Goal: Task Accomplishment & Management: Complete application form

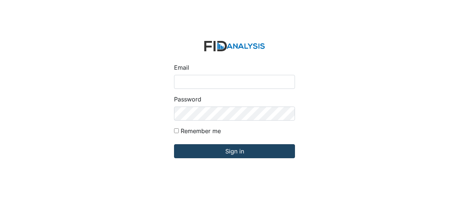
type input "[EMAIL_ADDRESS][DOMAIN_NAME]"
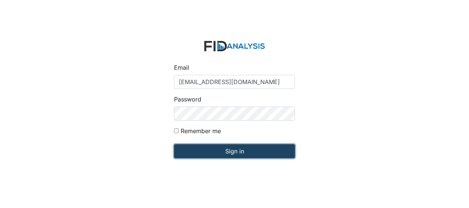
click at [226, 149] on input "Sign in" at bounding box center [234, 151] width 121 height 14
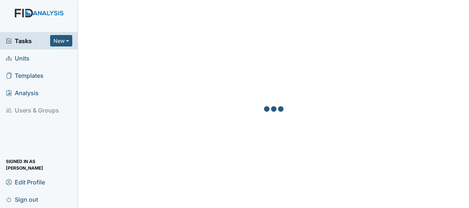
click at [28, 58] on span "Units" at bounding box center [18, 57] width 24 height 11
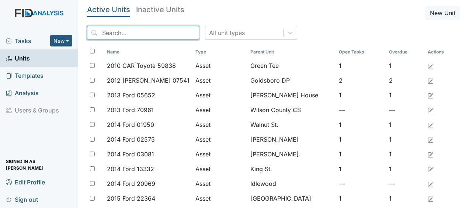
click at [131, 35] on input "search" at bounding box center [143, 33] width 112 height 14
click at [131, 35] on input "g" at bounding box center [143, 33] width 112 height 14
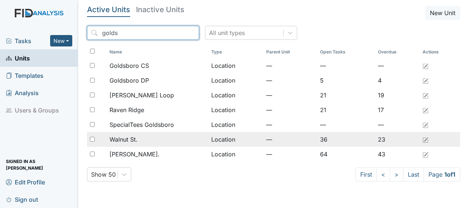
type input "golds"
click at [171, 140] on div "Walnut St." at bounding box center [157, 139] width 95 height 9
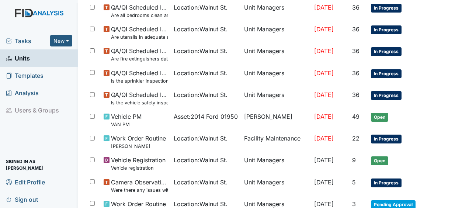
scroll to position [463, 0]
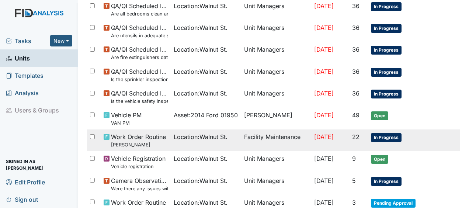
click at [291, 136] on td "Facility Maintenance" at bounding box center [276, 140] width 70 height 22
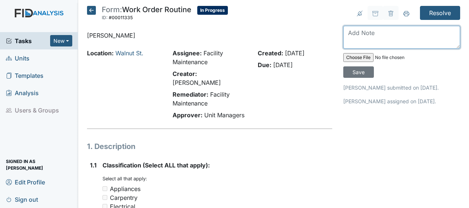
click at [349, 33] on textarea at bounding box center [401, 37] width 117 height 23
type textarea "hung TV JB"
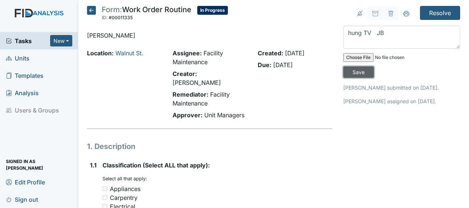
click at [355, 72] on input "Save" at bounding box center [358, 71] width 31 height 11
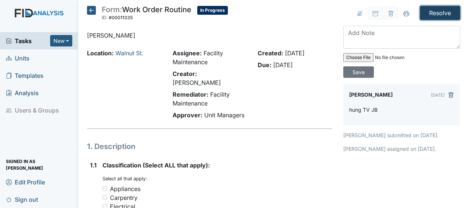
click at [435, 13] on input "Resolve" at bounding box center [440, 13] width 40 height 14
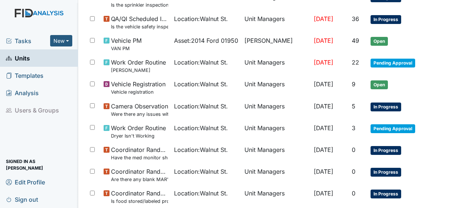
scroll to position [599, 0]
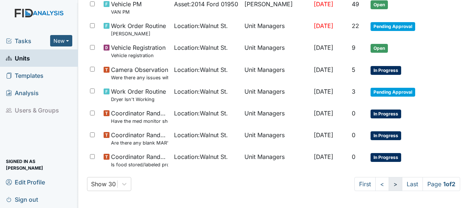
click at [389, 184] on link ">" at bounding box center [396, 184] width 14 height 14
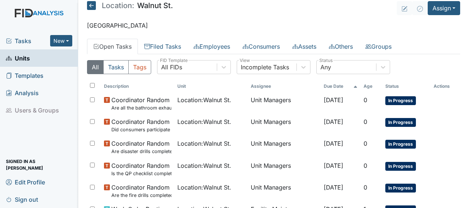
scroll to position [29, 0]
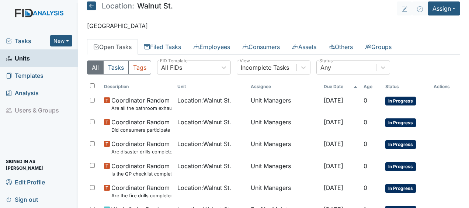
click at [91, 6] on icon at bounding box center [91, 5] width 9 height 9
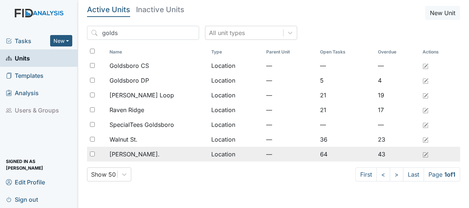
click at [133, 154] on span "[PERSON_NAME]." at bounding box center [135, 154] width 50 height 9
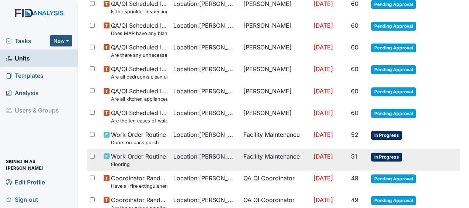
scroll to position [538, 0]
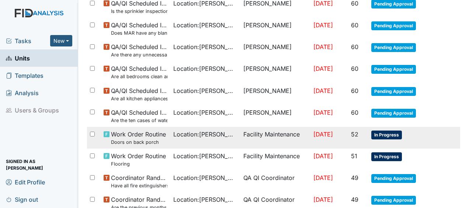
click at [245, 134] on td "Facility Maintenance" at bounding box center [275, 138] width 70 height 22
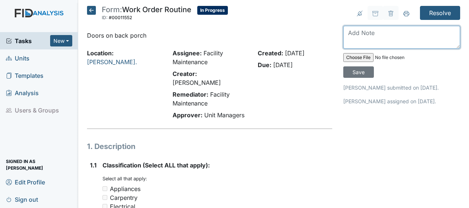
click at [355, 37] on textarea at bounding box center [401, 37] width 117 height 23
type textarea "repaired JB"
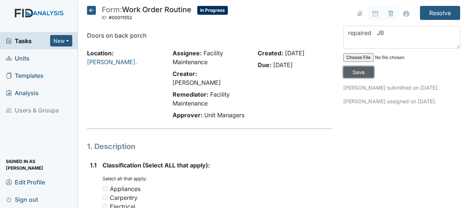
click at [359, 74] on input "Save" at bounding box center [358, 71] width 31 height 11
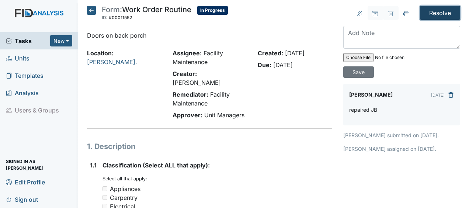
click at [442, 14] on input "Resolve" at bounding box center [440, 13] width 40 height 14
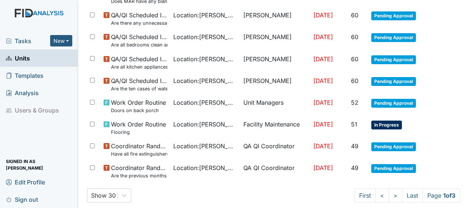
scroll to position [605, 0]
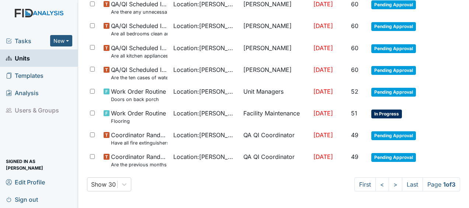
drag, startPoint x: 387, startPoint y: 185, endPoint x: 305, endPoint y: 185, distance: 81.9
click at [305, 185] on div "Show 30 First < > Last Page 1 of 3" at bounding box center [273, 184] width 373 height 14
click at [389, 186] on link ">" at bounding box center [396, 184] width 14 height 14
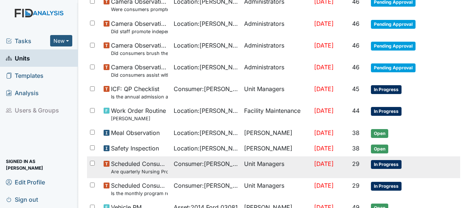
scroll to position [519, 0]
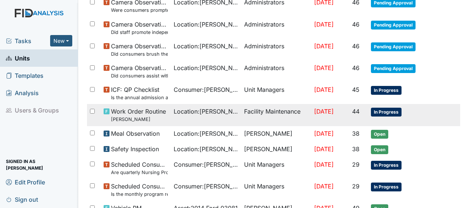
click at [285, 113] on td "Facility Maintenance" at bounding box center [276, 115] width 70 height 22
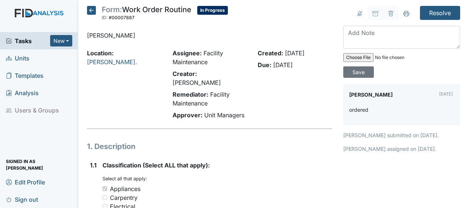
click at [91, 8] on icon at bounding box center [91, 10] width 9 height 9
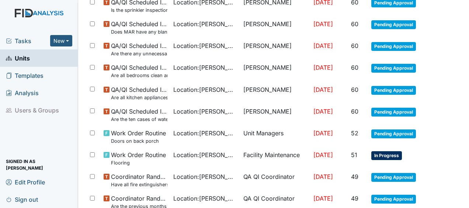
scroll to position [581, 0]
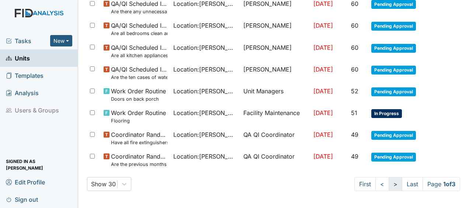
click at [389, 185] on link ">" at bounding box center [396, 184] width 14 height 14
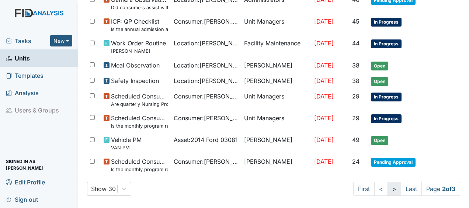
scroll to position [568, 0]
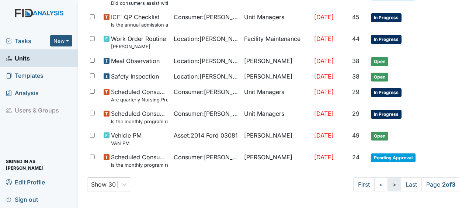
click at [387, 184] on link ">" at bounding box center [394, 184] width 14 height 14
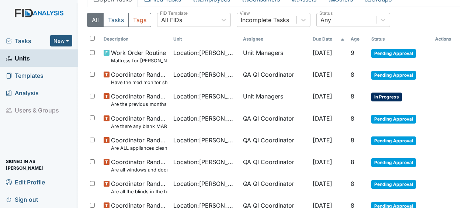
scroll to position [0, 0]
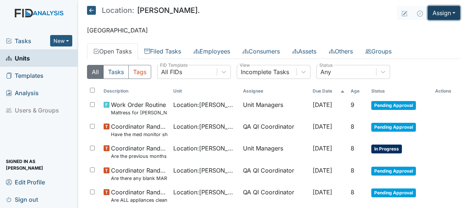
click at [440, 14] on button "Assign" at bounding box center [444, 13] width 32 height 14
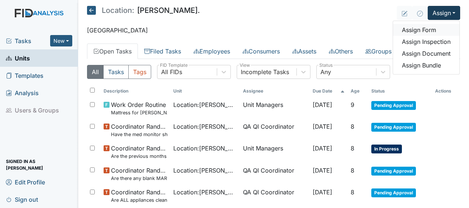
click at [426, 31] on link "Assign Form" at bounding box center [426, 30] width 66 height 12
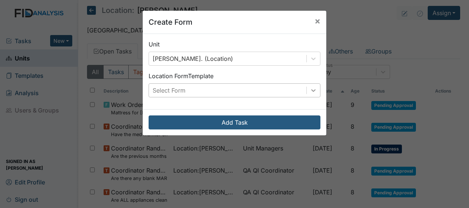
click at [311, 93] on icon at bounding box center [313, 90] width 7 height 7
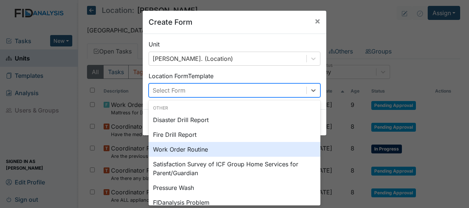
click at [244, 151] on div "Work Order Routine" at bounding box center [235, 149] width 172 height 15
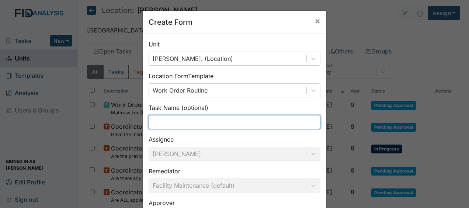
click at [170, 122] on input "text" at bounding box center [235, 122] width 172 height 14
type input "clogged toilet"
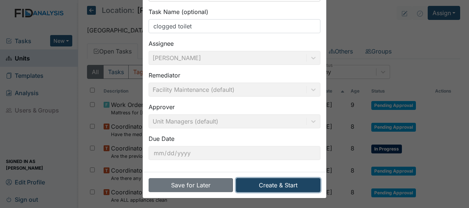
click at [251, 185] on button "Create & Start" at bounding box center [278, 185] width 84 height 14
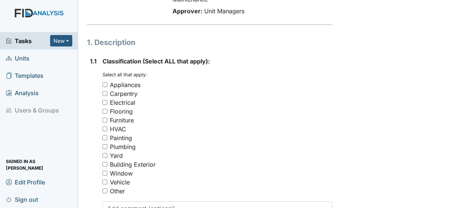
scroll to position [104, 0]
click at [106, 144] on input "Plumbing" at bounding box center [104, 146] width 5 height 5
checkbox input "true"
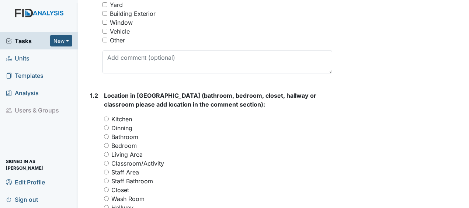
scroll to position [272, 0]
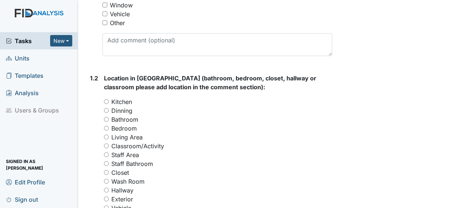
click at [106, 117] on input "Bathroom" at bounding box center [106, 119] width 5 height 5
radio input "true"
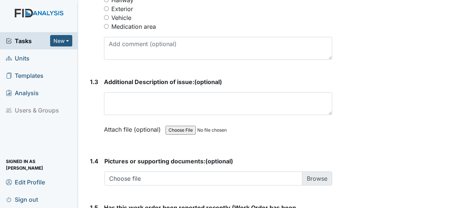
scroll to position [463, 0]
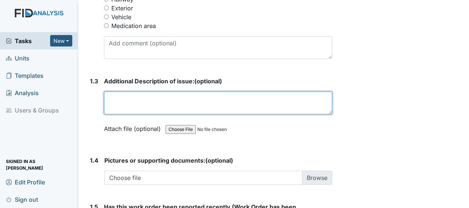
click at [111, 91] on textarea at bounding box center [218, 102] width 228 height 23
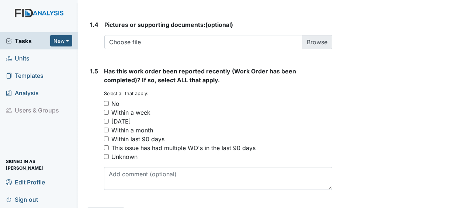
type textarea "clogged toilet"
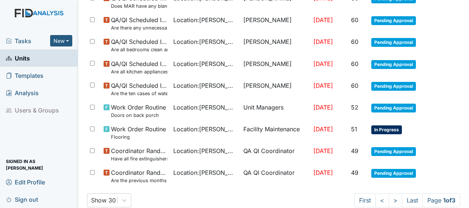
scroll to position [605, 0]
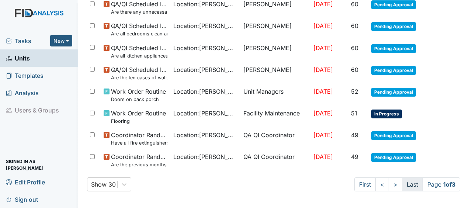
click at [402, 182] on link "Last" at bounding box center [412, 184] width 21 height 14
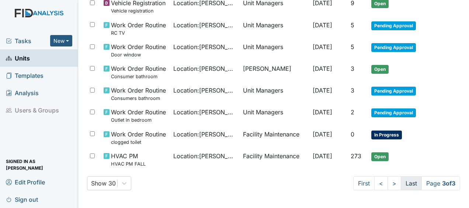
scroll to position [409, 0]
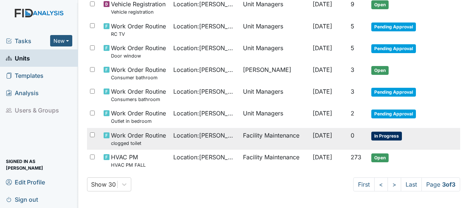
click at [313, 135] on span "[DATE]" at bounding box center [323, 135] width 20 height 7
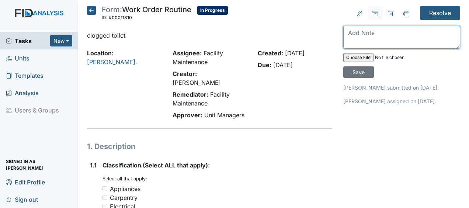
click at [348, 44] on textarea at bounding box center [401, 37] width 117 height 23
type textarea "unclogged toilet JB"
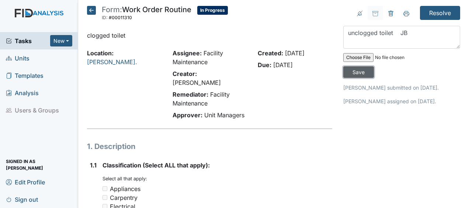
click at [361, 73] on input "Save" at bounding box center [358, 71] width 31 height 11
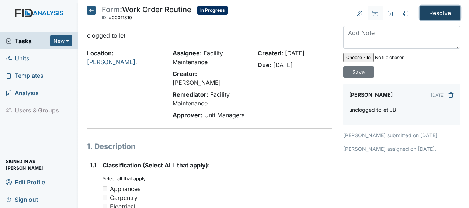
click at [445, 13] on input "Resolve" at bounding box center [440, 13] width 40 height 14
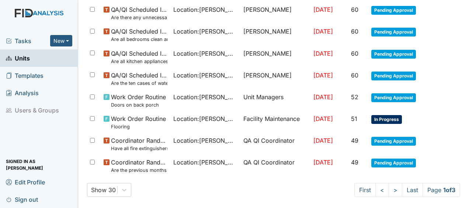
scroll to position [605, 0]
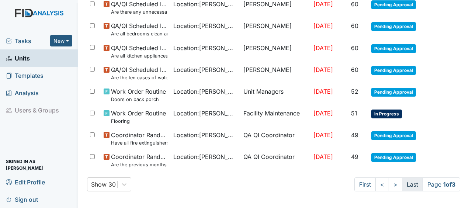
click at [404, 181] on link "Last" at bounding box center [412, 184] width 21 height 14
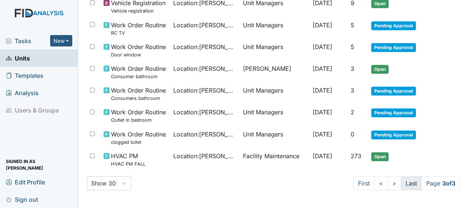
scroll to position [409, 0]
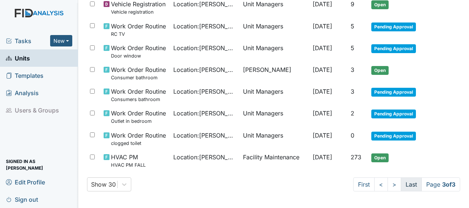
click at [404, 181] on link "Last" at bounding box center [411, 184] width 21 height 14
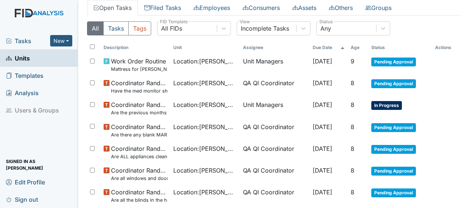
scroll to position [67, 0]
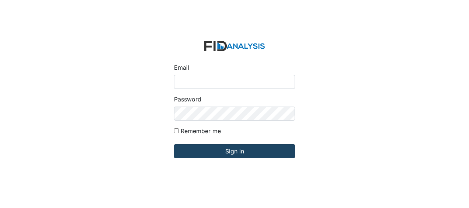
type input "Jbryant@lifeincorporated.com"
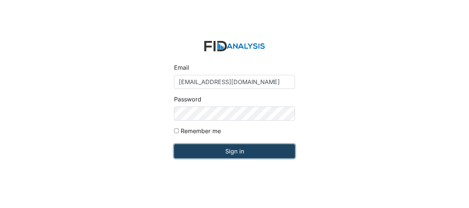
click at [199, 149] on input "Sign in" at bounding box center [234, 151] width 121 height 14
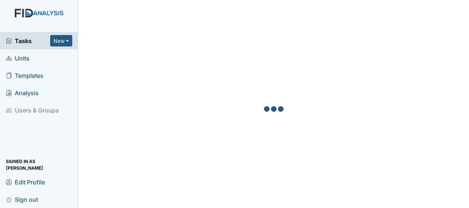
click at [41, 59] on link "Units" at bounding box center [39, 57] width 78 height 17
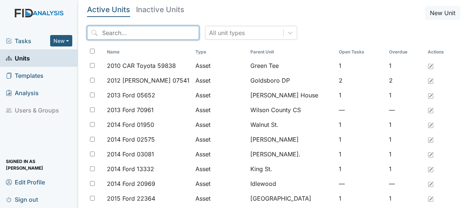
click at [123, 32] on input "search" at bounding box center [143, 33] width 112 height 14
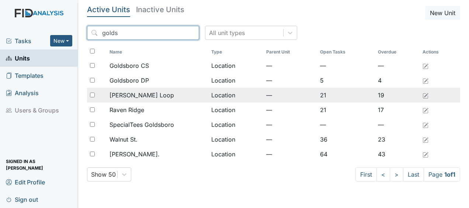
type input "golds"
click at [148, 94] on div "[PERSON_NAME] Loop" at bounding box center [157, 95] width 95 height 9
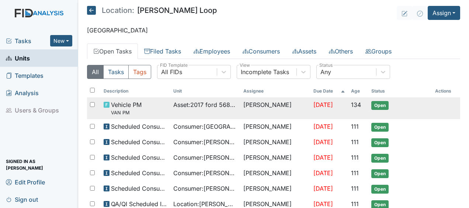
click at [198, 104] on span "Asset : 2017 ford 56895" at bounding box center [205, 104] width 64 height 9
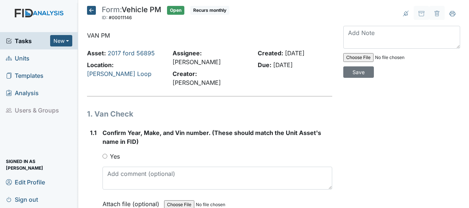
click at [105, 154] on input "Yes" at bounding box center [104, 156] width 5 height 5
radio input "true"
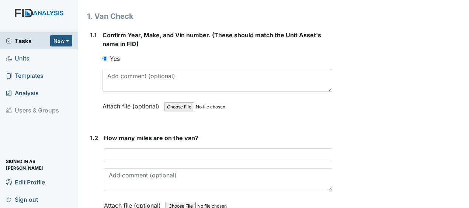
scroll to position [98, 0]
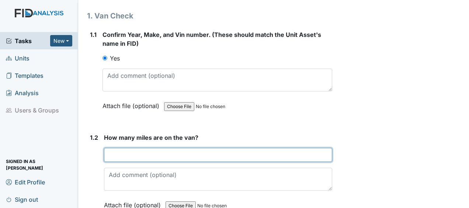
click at [115, 148] on input "number" at bounding box center [218, 155] width 228 height 14
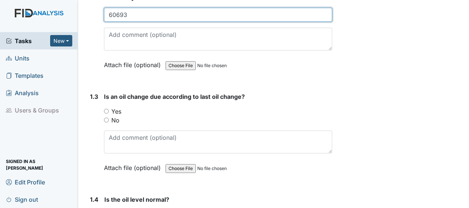
scroll to position [239, 0]
type input "60693"
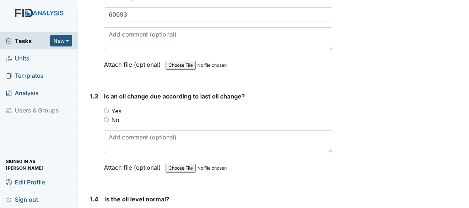
click at [105, 108] on input "Yes" at bounding box center [106, 110] width 5 height 5
radio input "true"
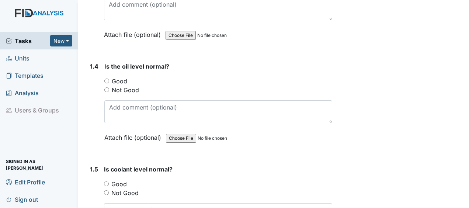
scroll to position [372, 0]
click at [106, 78] on input "Good" at bounding box center [106, 80] width 5 height 5
radio input "true"
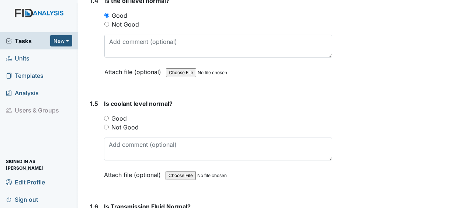
scroll to position [437, 0]
click at [106, 115] on input "Good" at bounding box center [106, 117] width 5 height 5
radio input "true"
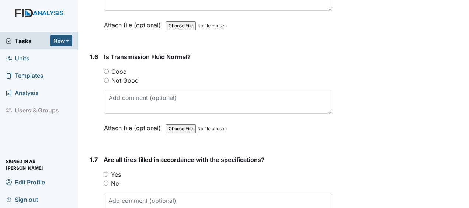
scroll to position [587, 0]
click at [107, 69] on input "Good" at bounding box center [106, 71] width 5 height 5
radio input "true"
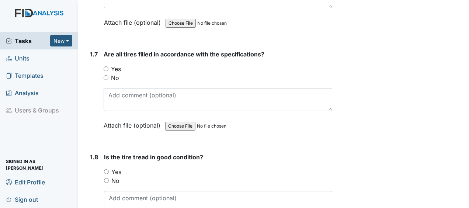
scroll to position [693, 0]
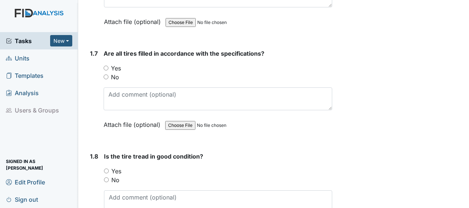
click at [107, 66] on input "Yes" at bounding box center [106, 68] width 5 height 5
radio input "true"
click at [107, 168] on input "Yes" at bounding box center [106, 170] width 5 height 5
radio input "true"
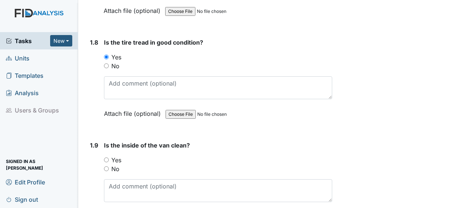
scroll to position [807, 0]
click at [107, 157] on input "Yes" at bounding box center [106, 159] width 5 height 5
radio input "true"
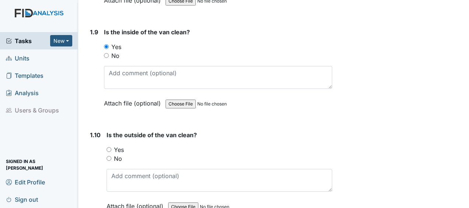
scroll to position [922, 0]
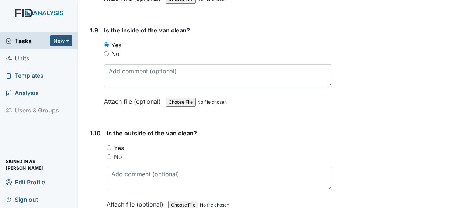
click at [108, 154] on input "No" at bounding box center [109, 156] width 5 height 5
radio input "true"
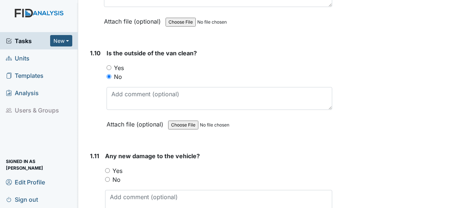
scroll to position [1002, 0]
click at [106, 177] on input "No" at bounding box center [107, 179] width 5 height 5
radio input "true"
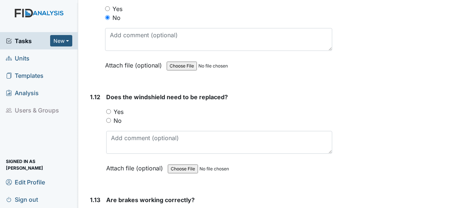
scroll to position [1167, 0]
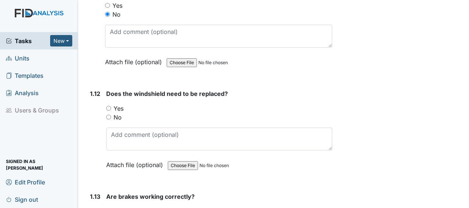
click at [110, 115] on input "No" at bounding box center [108, 117] width 5 height 5
radio input "true"
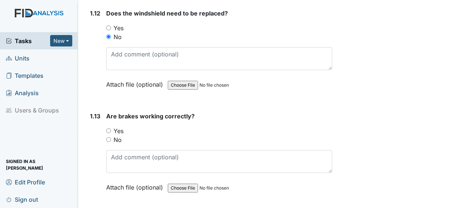
scroll to position [1248, 0]
click at [108, 128] on input "Yes" at bounding box center [108, 130] width 5 height 5
radio input "true"
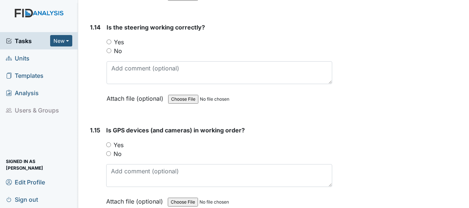
scroll to position [1439, 0]
click at [108, 37] on div "Yes" at bounding box center [220, 41] width 226 height 9
click at [108, 142] on input "Yes" at bounding box center [108, 144] width 5 height 5
radio input "true"
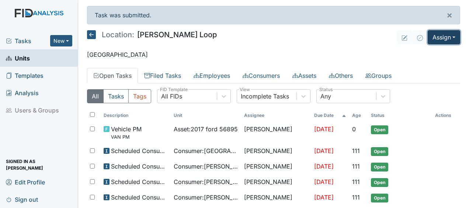
click at [432, 38] on button "Assign" at bounding box center [444, 37] width 32 height 14
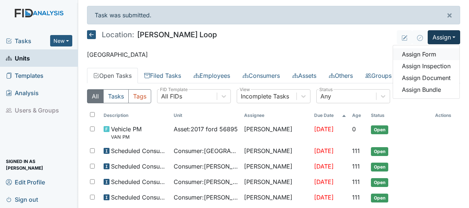
click at [422, 53] on link "Assign Form" at bounding box center [426, 54] width 66 height 12
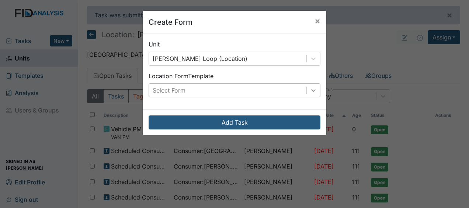
click at [311, 91] on icon at bounding box center [313, 90] width 4 height 3
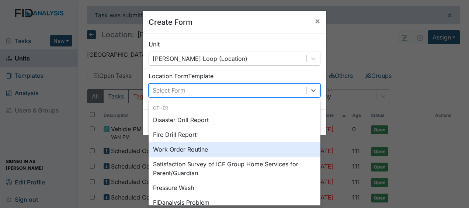
click at [175, 153] on div "Work Order Routine" at bounding box center [235, 149] width 172 height 15
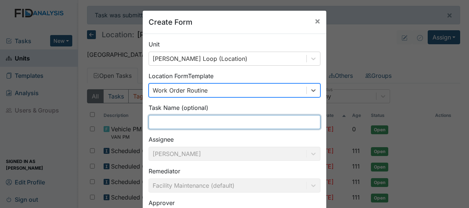
click at [168, 121] on input "text" at bounding box center [235, 122] width 172 height 14
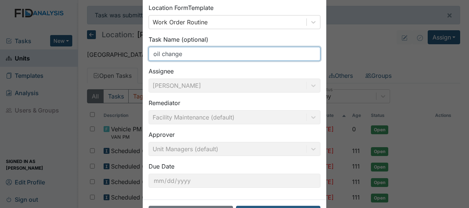
scroll to position [96, 0]
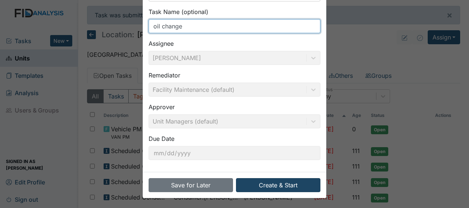
type input "oil change"
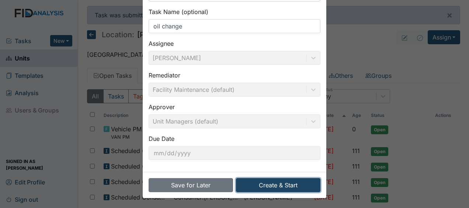
click at [249, 181] on button "Create & Start" at bounding box center [278, 185] width 84 height 14
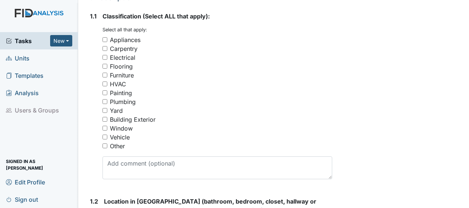
scroll to position [148, 0]
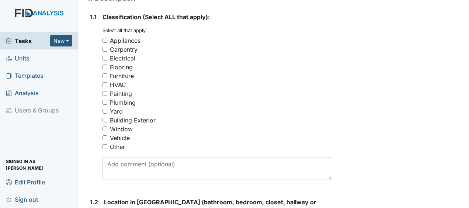
click at [104, 135] on input "Vehicle" at bounding box center [104, 137] width 5 height 5
checkbox input "true"
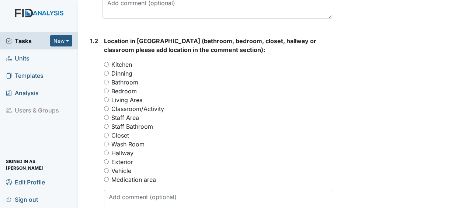
scroll to position [310, 0]
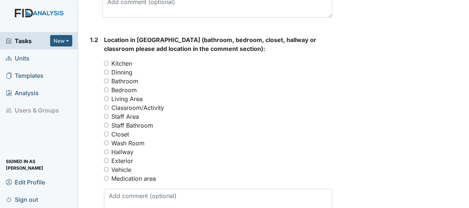
click at [107, 167] on input "Vehicle" at bounding box center [106, 169] width 5 height 5
radio input "true"
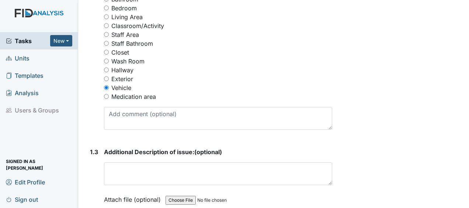
scroll to position [393, 0]
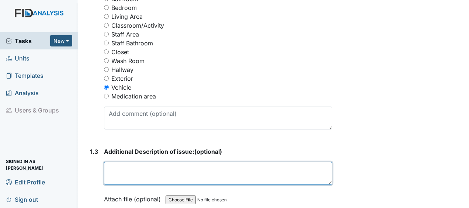
click at [107, 162] on textarea at bounding box center [218, 173] width 228 height 23
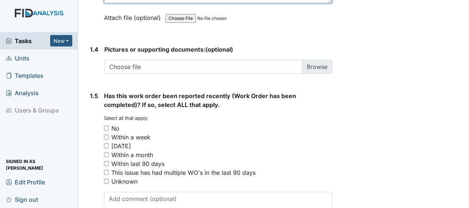
scroll to position [599, 0]
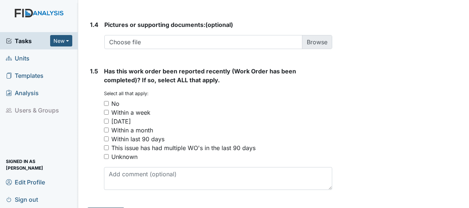
type textarea "oil change"
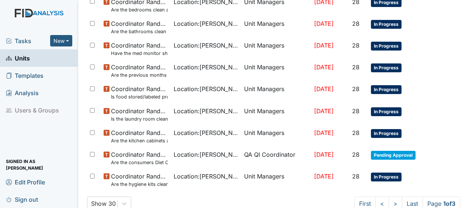
scroll to position [559, 0]
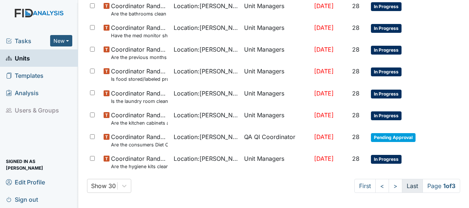
click at [402, 183] on link "Last" at bounding box center [412, 186] width 21 height 14
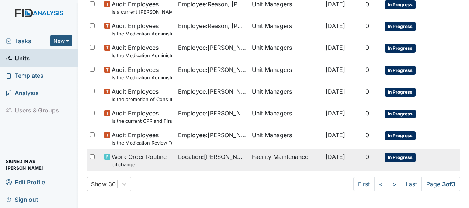
click at [399, 154] on span "In Progress" at bounding box center [400, 157] width 31 height 9
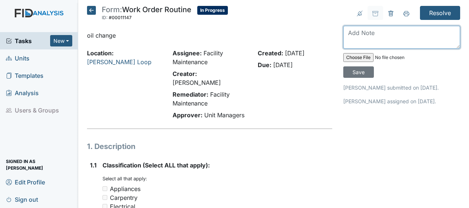
click at [344, 34] on textarea at bounding box center [401, 37] width 117 height 23
type textarea "got oil changed JB"
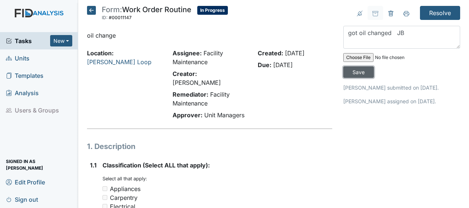
click at [357, 70] on input "Save" at bounding box center [358, 71] width 31 height 11
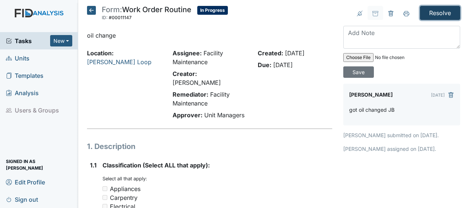
click at [430, 10] on input "Resolve" at bounding box center [440, 13] width 40 height 14
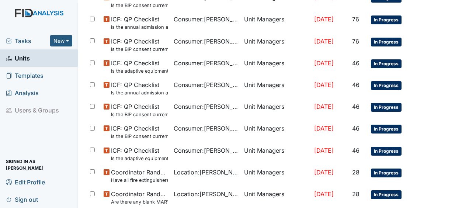
scroll to position [559, 0]
